Goal: Find specific page/section: Find specific page/section

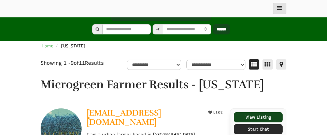
scroll to position [68, 0]
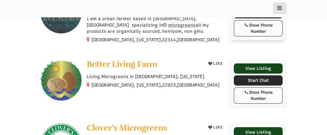
select select "Language Translate Widget"
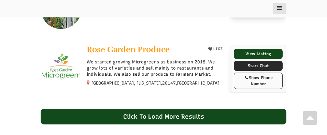
scroll to position [614, 0]
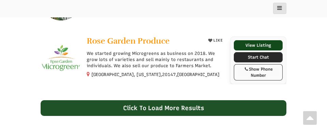
click at [144, 100] on div "Click To Load More Results" at bounding box center [164, 108] width 246 height 16
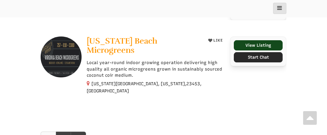
scroll to position [751, 0]
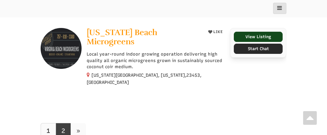
click at [79, 127] on span "»" at bounding box center [78, 131] width 4 height 8
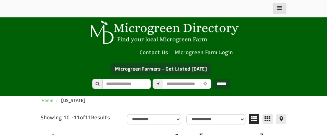
select select "Language Translate Widget"
